Goal: Find specific page/section: Find specific page/section

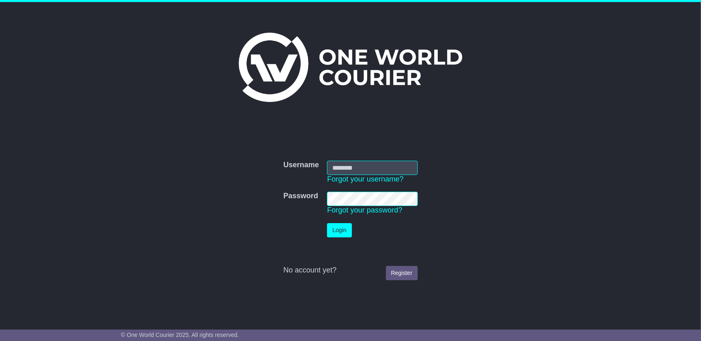
type input "**********"
click at [340, 226] on button "Login" at bounding box center [339, 230] width 25 height 14
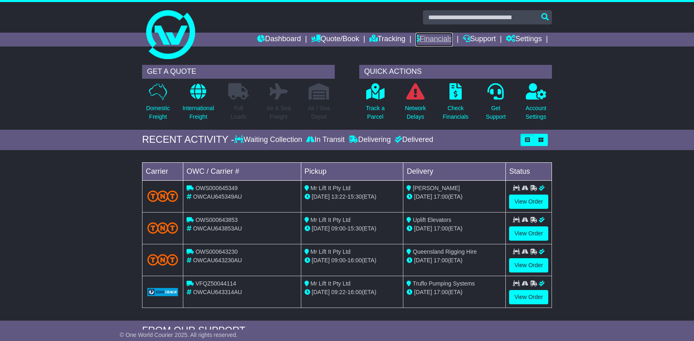
click at [444, 41] on link "Financials" at bounding box center [434, 40] width 37 height 14
